Goal: Transaction & Acquisition: Purchase product/service

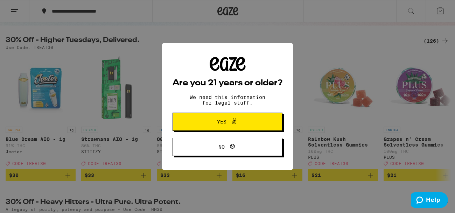
click at [183, 121] on button "Yes" at bounding box center [228, 122] width 110 height 18
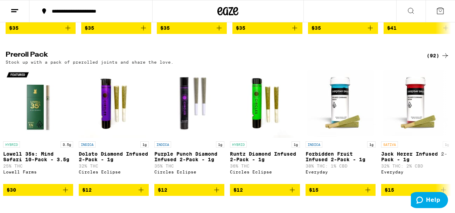
scroll to position [0, 3]
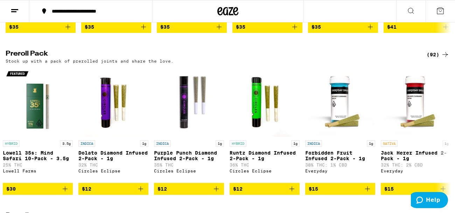
click at [30, 137] on img "Open page for Lowell 35s: Mind Safari 10-Pack - 3.5g from Lowell Farms" at bounding box center [38, 102] width 70 height 70
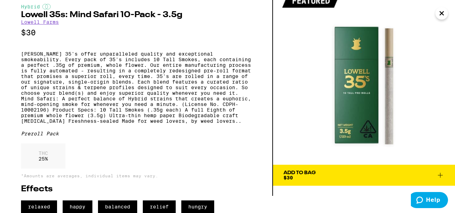
scroll to position [46, 0]
click at [36, 205] on span "relaxed" at bounding box center [39, 207] width 36 height 13
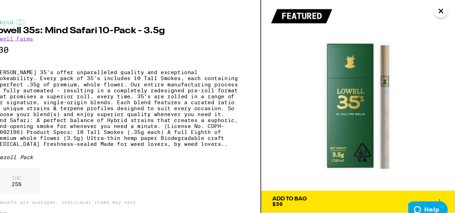
scroll to position [1478, 0]
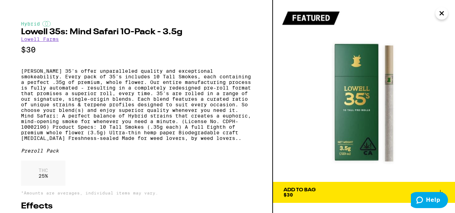
scroll to position [1496, 0]
